Goal: Check status: Check status

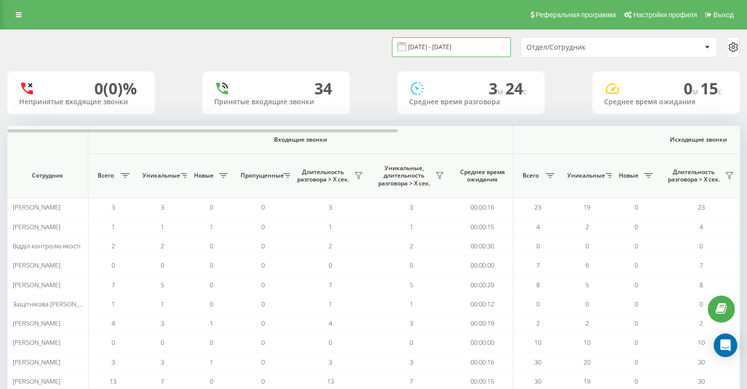
click at [500, 50] on input "[DATE] - [DATE]" at bounding box center [451, 46] width 119 height 19
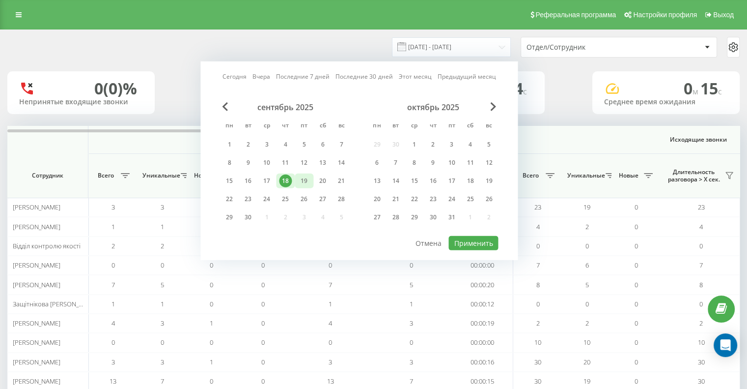
click at [302, 175] on div "19" at bounding box center [304, 180] width 13 height 13
click at [467, 244] on button "Применить" at bounding box center [474, 243] width 50 height 14
type input "[DATE] - [DATE]"
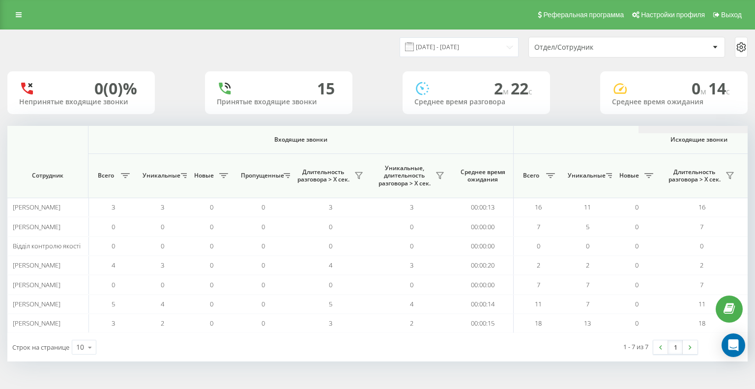
scroll to position [0, 631]
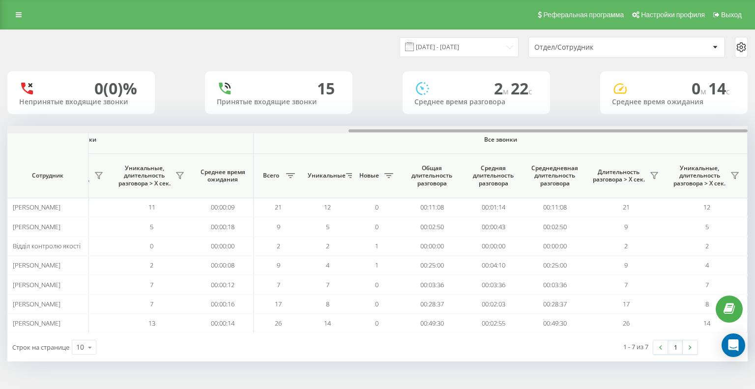
drag, startPoint x: 78, startPoint y: 129, endPoint x: 205, endPoint y: 130, distance: 127.3
click at [205, 130] on div at bounding box center [377, 129] width 740 height 7
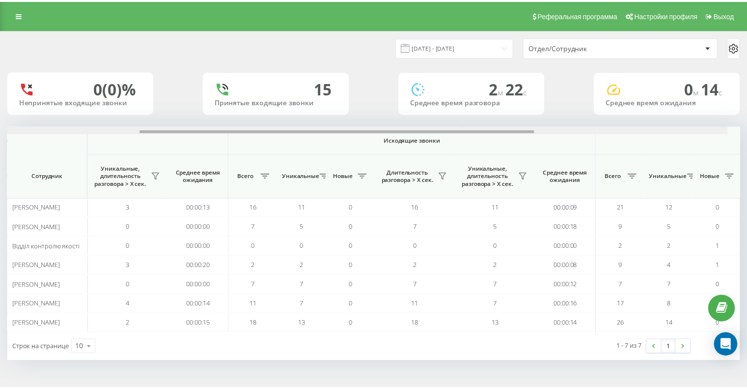
scroll to position [0, 270]
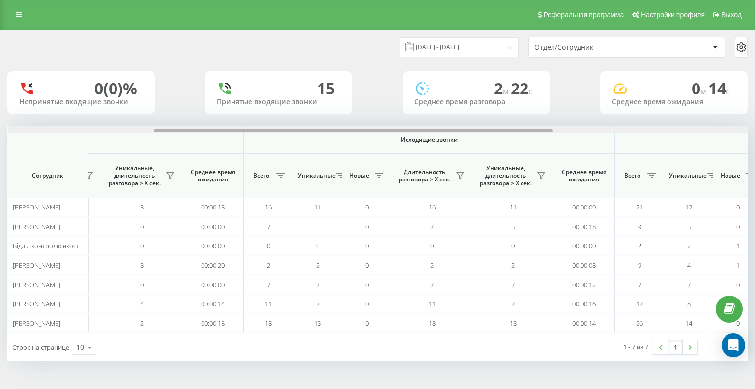
drag, startPoint x: 502, startPoint y: 131, endPoint x: 307, endPoint y: 141, distance: 195.3
click at [307, 141] on div "Входящие звонки Исходящие звонки Все звонки Сотрудник Всего Уникальные Новые Пр…" at bounding box center [377, 229] width 740 height 207
click at [543, 170] on button at bounding box center [541, 176] width 15 height 16
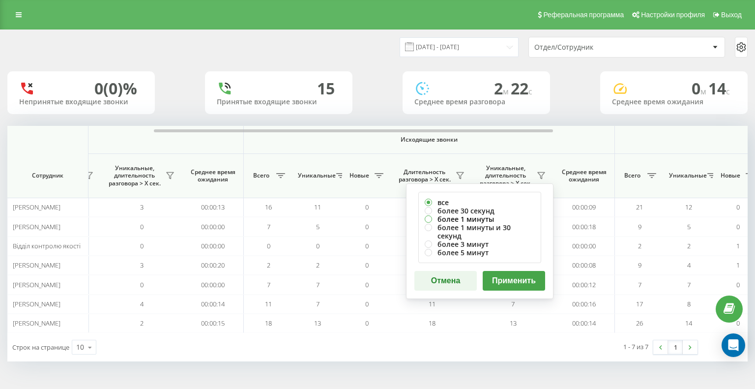
click at [428, 218] on label "более 1 минуты" at bounding box center [479, 219] width 110 height 8
radio input "true"
click at [514, 271] on button "Применить" at bounding box center [513, 281] width 62 height 20
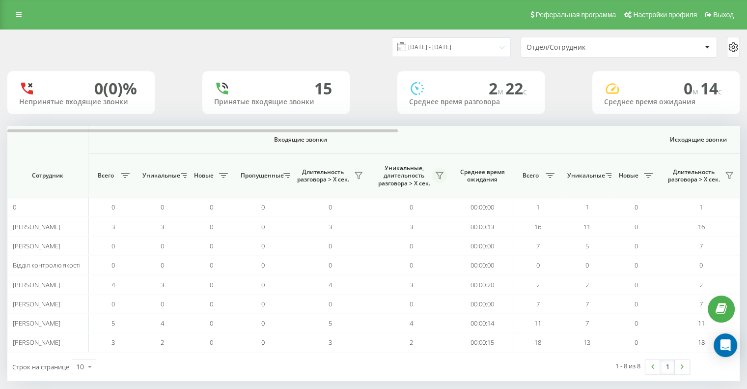
click at [441, 172] on icon at bounding box center [440, 175] width 8 height 8
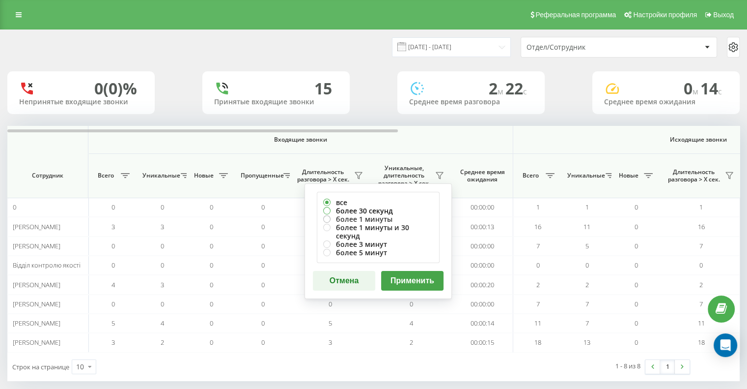
click at [330, 214] on label "более 30 секунд" at bounding box center [378, 210] width 110 height 8
radio input "true"
click at [328, 216] on label "более 1 минуты" at bounding box center [378, 219] width 110 height 8
radio input "true"
click at [422, 272] on button "Применить" at bounding box center [412, 281] width 62 height 20
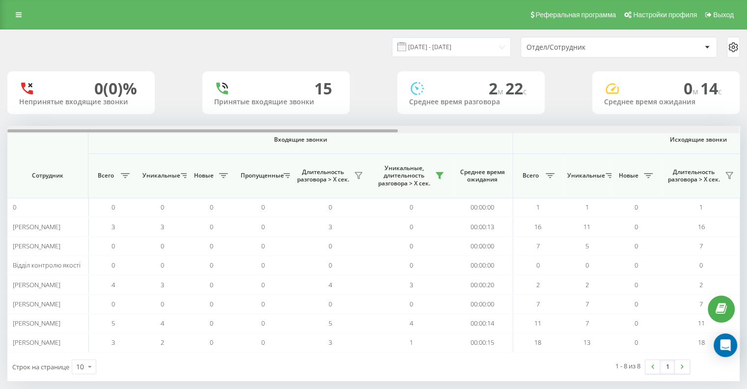
drag, startPoint x: 370, startPoint y: 131, endPoint x: 342, endPoint y: 130, distance: 28.0
click at [342, 130] on div at bounding box center [202, 130] width 391 height 3
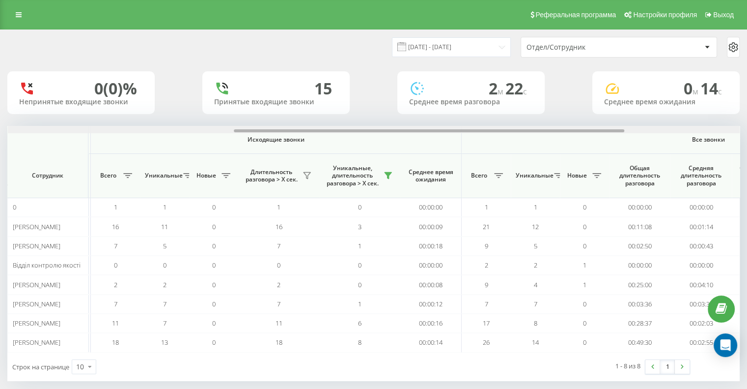
scroll to position [0, 425]
drag, startPoint x: 342, startPoint y: 129, endPoint x: 569, endPoint y: 133, distance: 227.5
click at [569, 133] on div at bounding box center [373, 129] width 732 height 7
